Goal: Navigation & Orientation: Find specific page/section

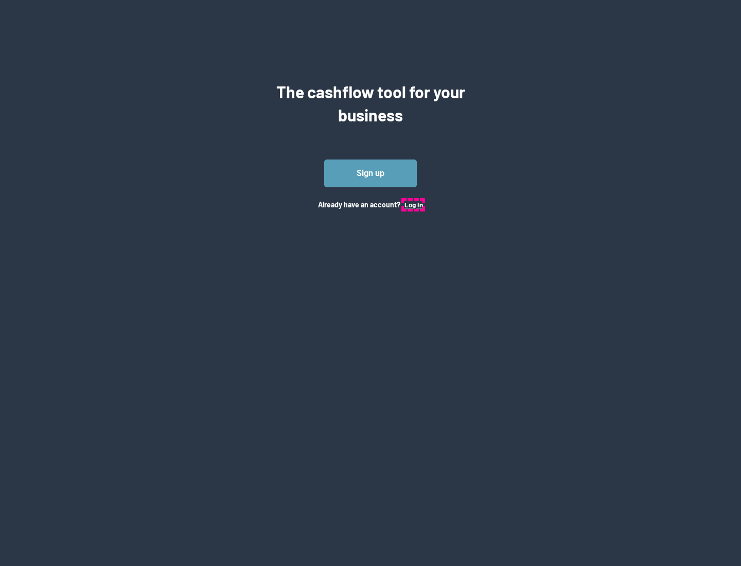
click at [413, 204] on button "Log In" at bounding box center [413, 205] width 19 height 8
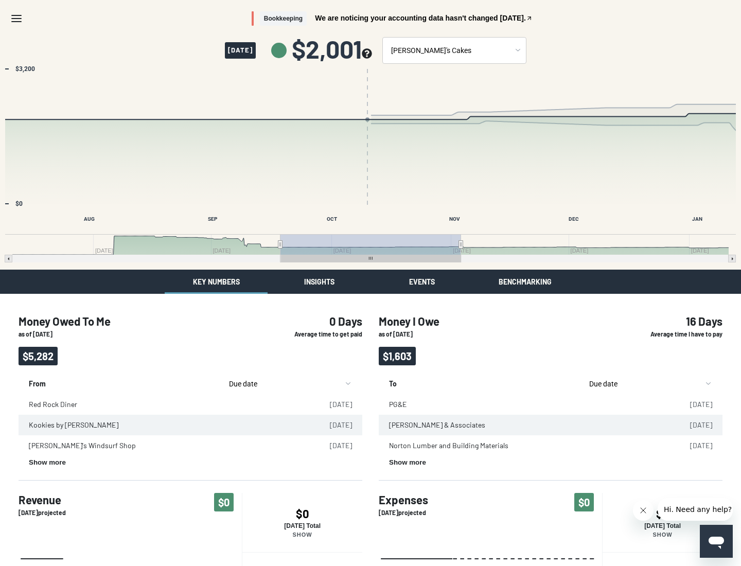
click at [319, 282] on button "Insights" at bounding box center [319, 282] width 103 height 24
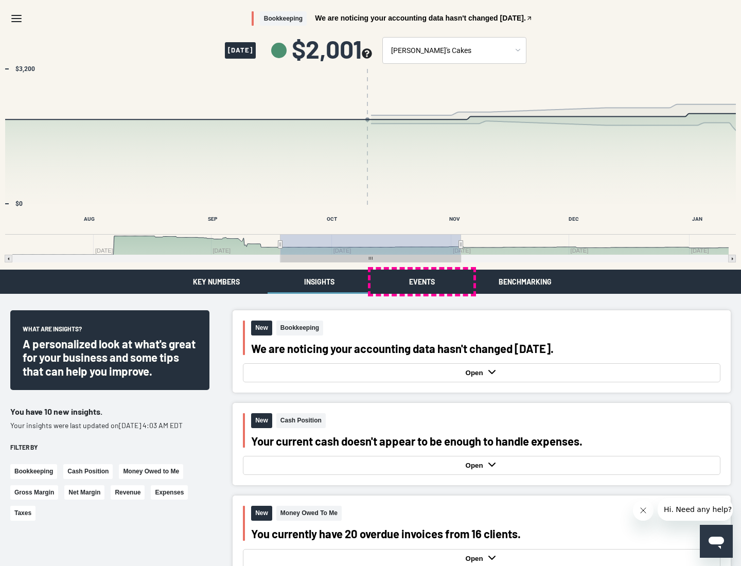
click at [422, 282] on button "Events" at bounding box center [422, 282] width 103 height 24
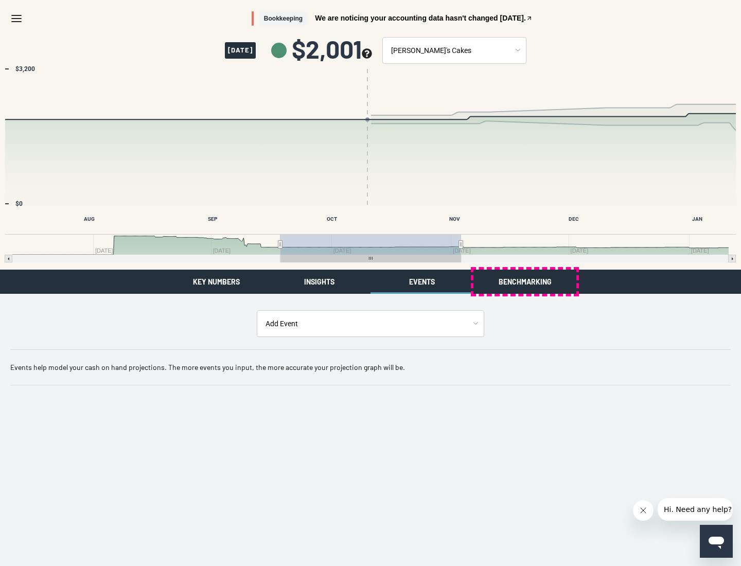
click at [525, 282] on button "Benchmarking" at bounding box center [524, 282] width 103 height 24
